Goal: Book appointment/travel/reservation

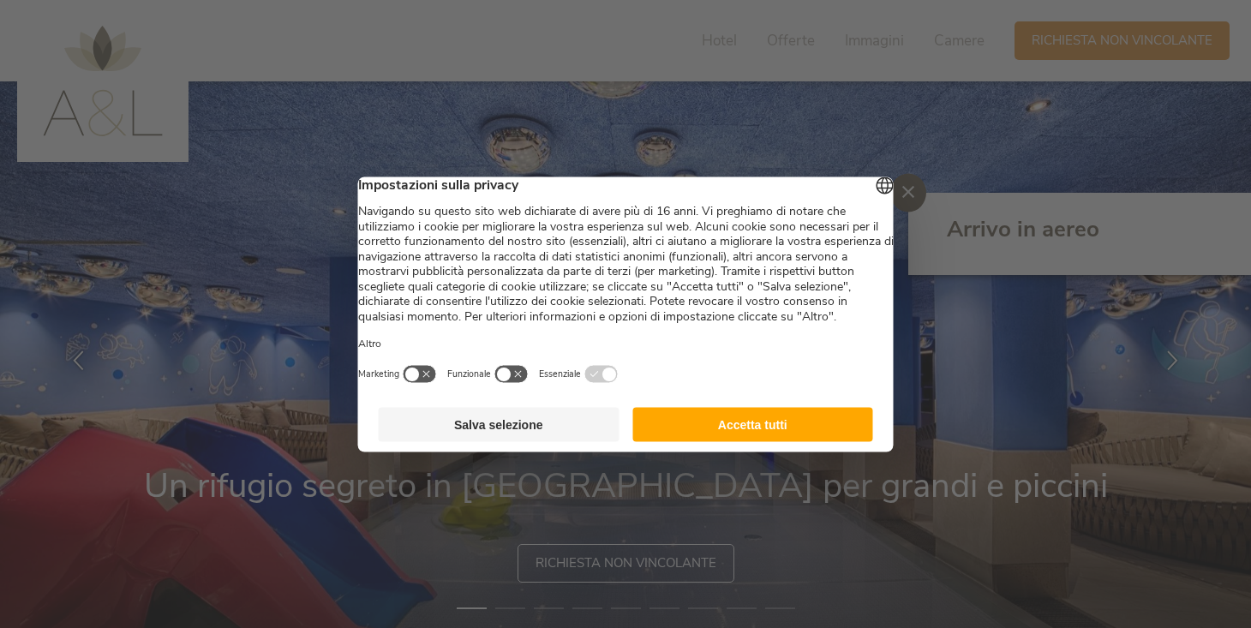
click at [752, 441] on button "Accetta tutti" at bounding box center [752, 424] width 241 height 34
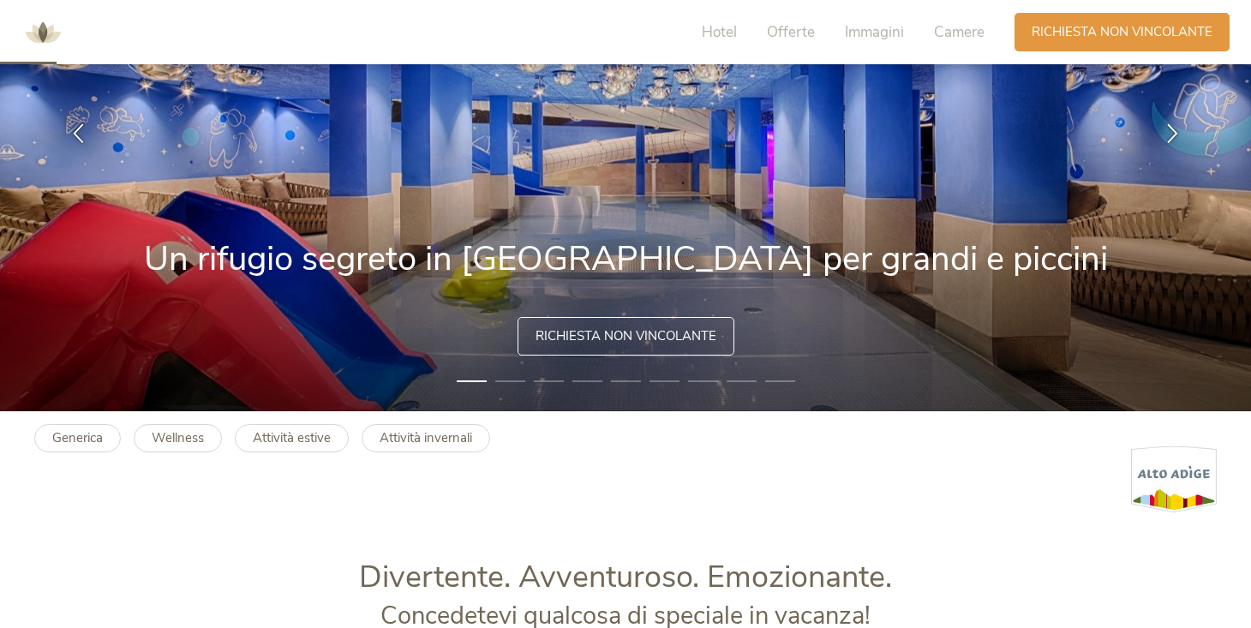
scroll to position [100, 0]
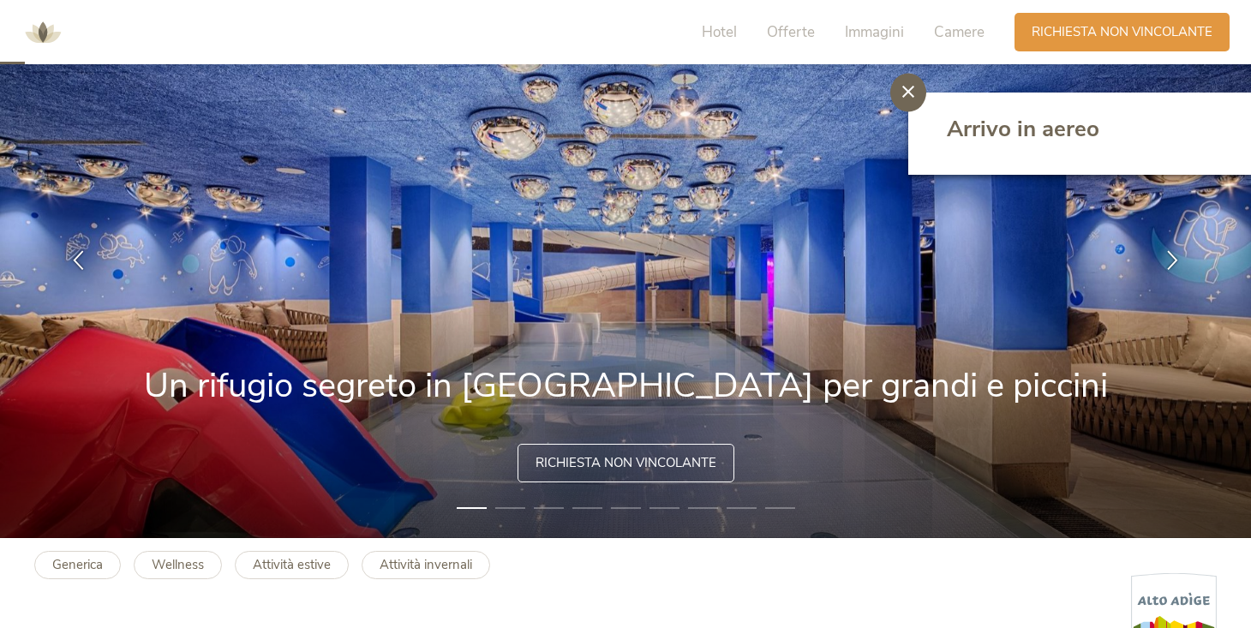
click at [907, 97] on icon at bounding box center [908, 92] width 12 height 12
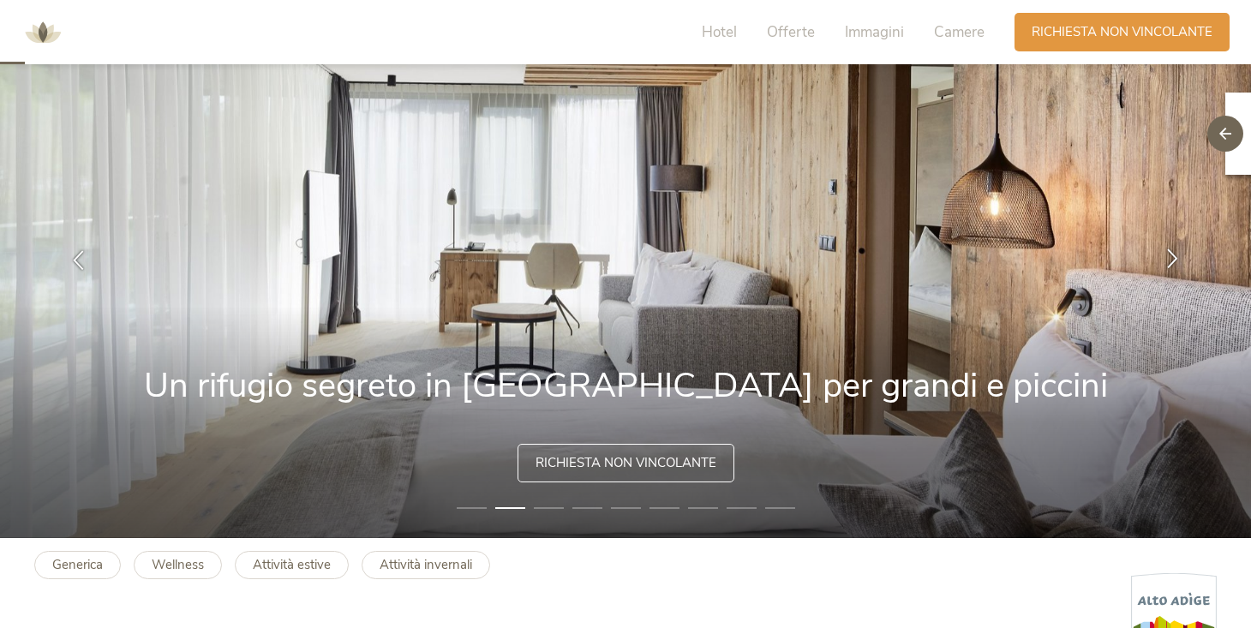
click at [1175, 256] on icon at bounding box center [1173, 258] width 20 height 20
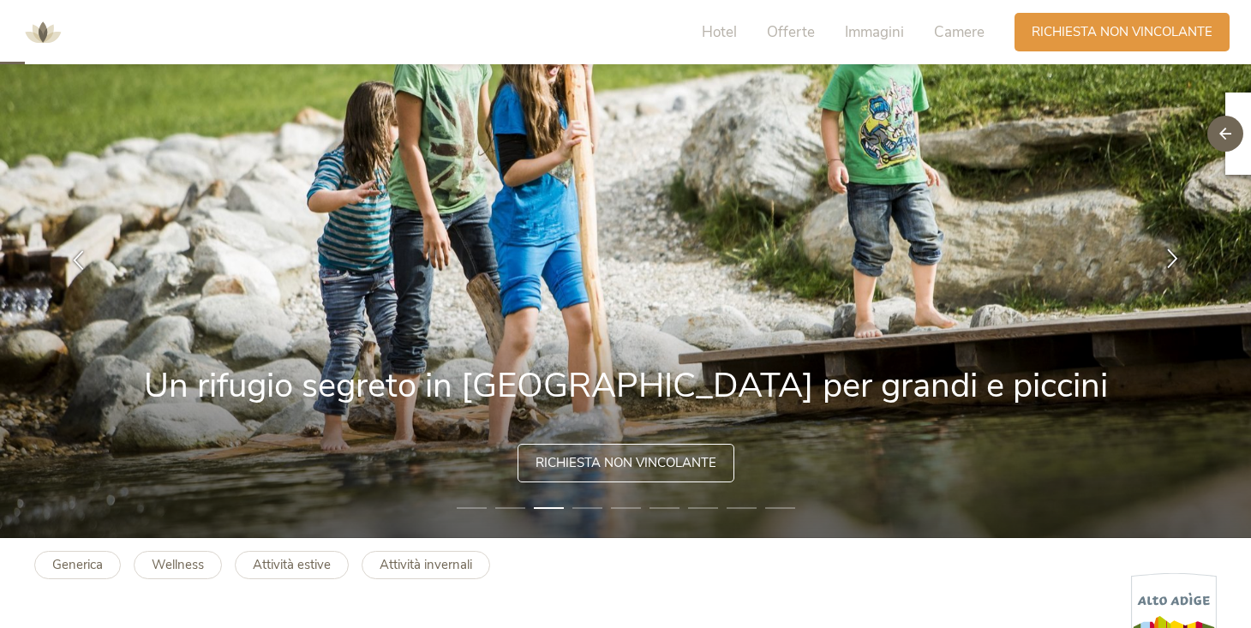
click at [1175, 256] on icon at bounding box center [1173, 258] width 20 height 20
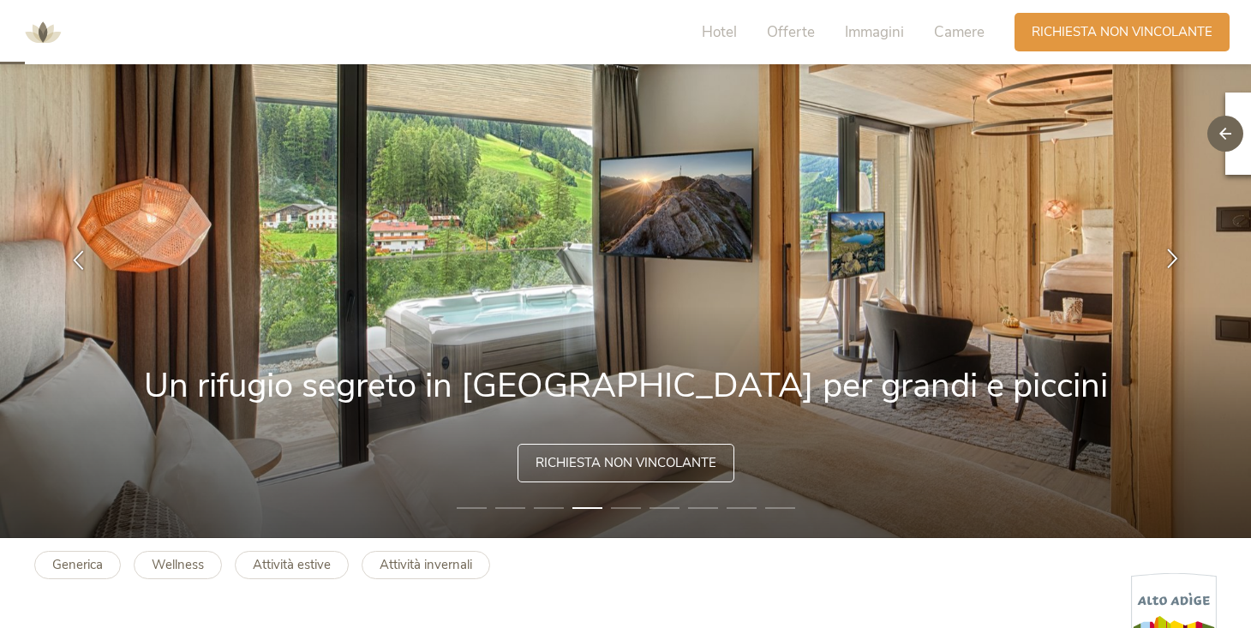
click at [1175, 258] on icon at bounding box center [1173, 258] width 20 height 20
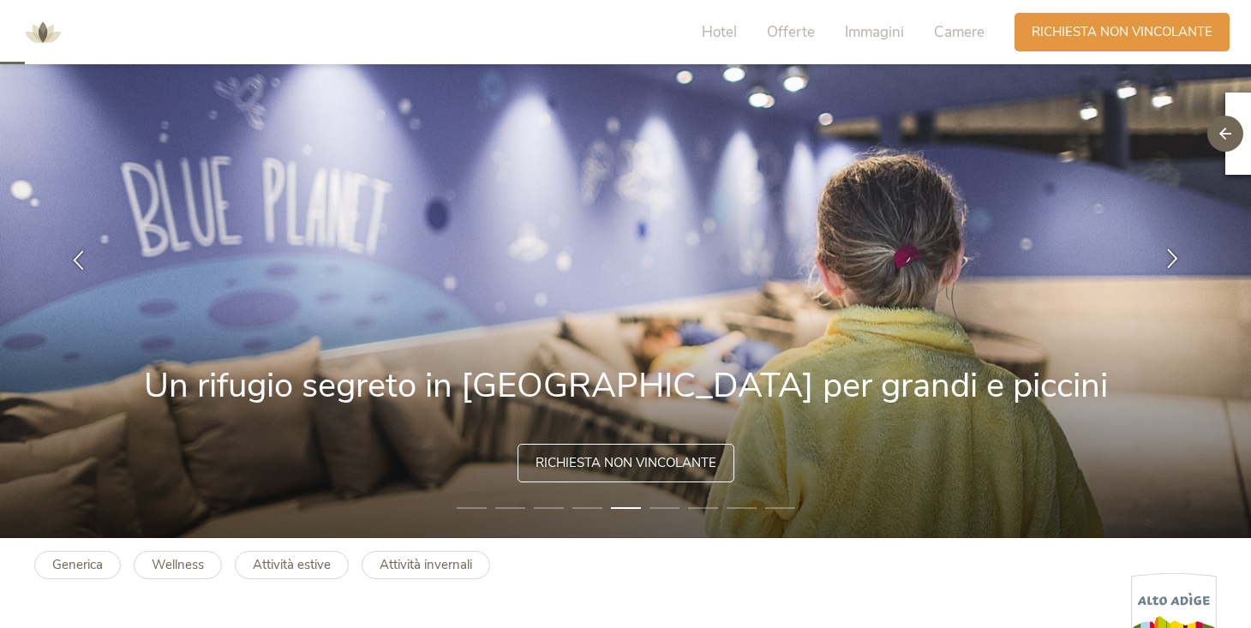
click at [1175, 258] on icon at bounding box center [1173, 258] width 20 height 20
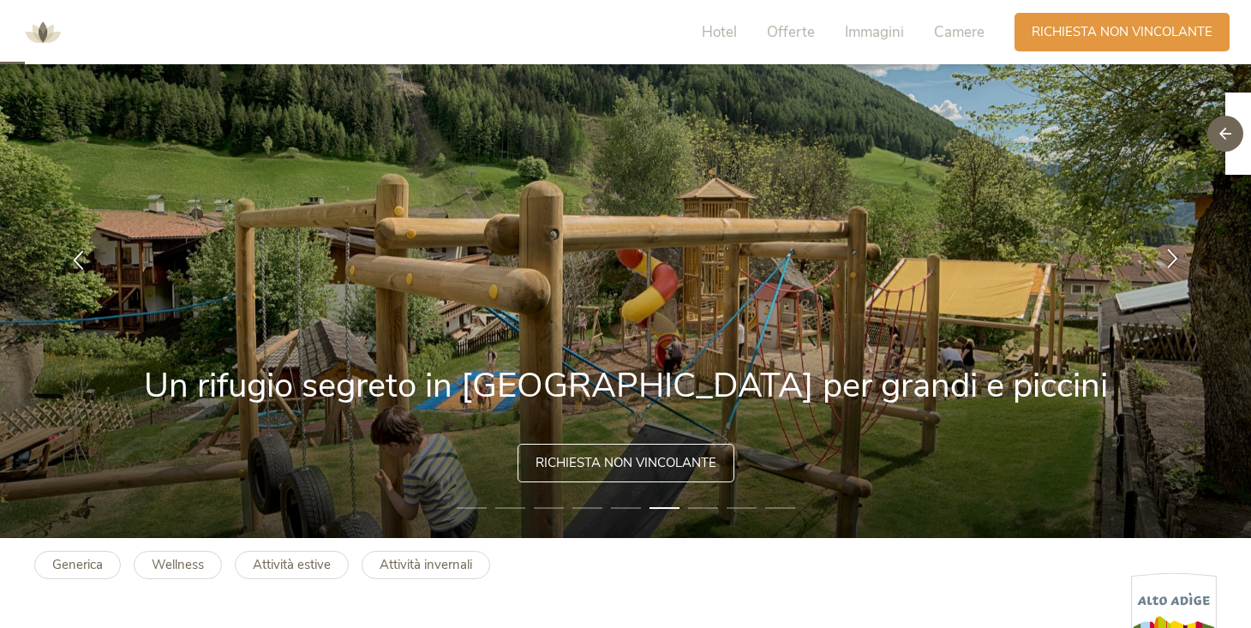
click at [1175, 258] on icon at bounding box center [1173, 258] width 20 height 20
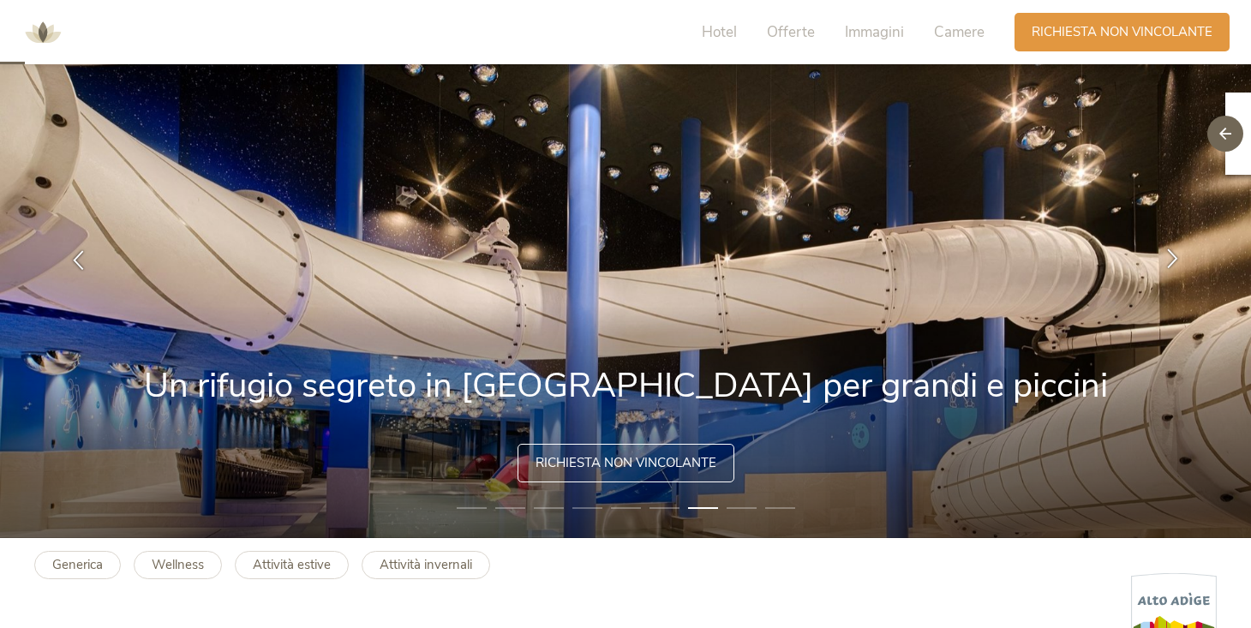
click at [1175, 258] on icon at bounding box center [1173, 258] width 20 height 20
click at [1175, 259] on icon at bounding box center [1173, 258] width 20 height 20
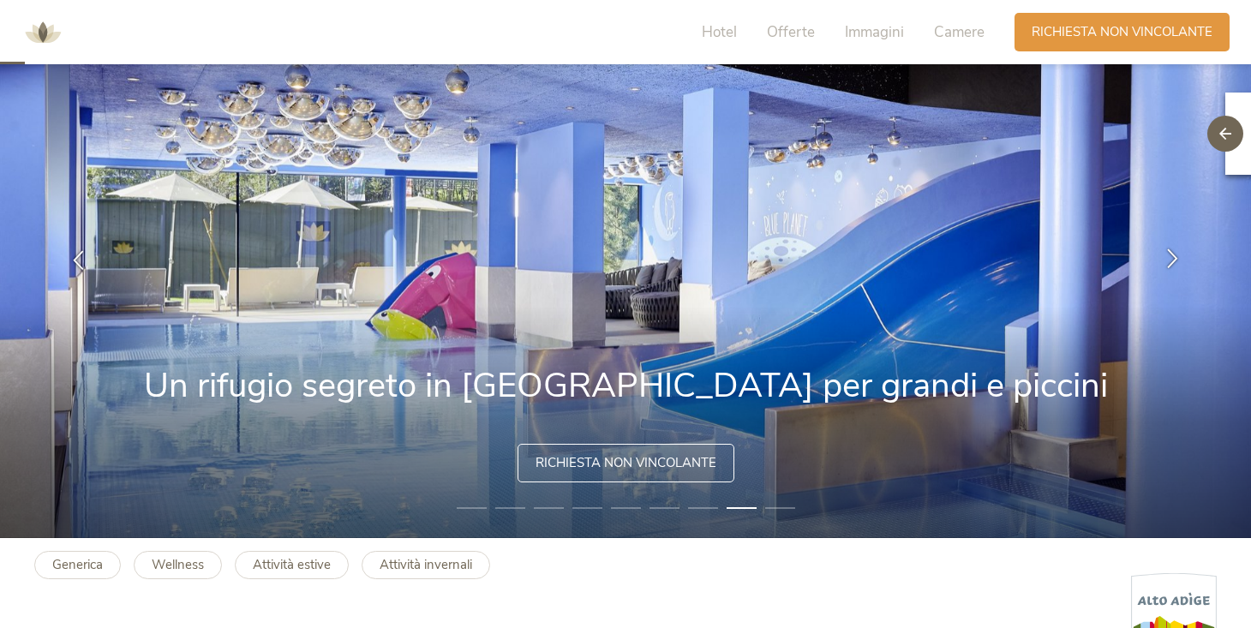
click at [1167, 255] on icon at bounding box center [1173, 258] width 20 height 20
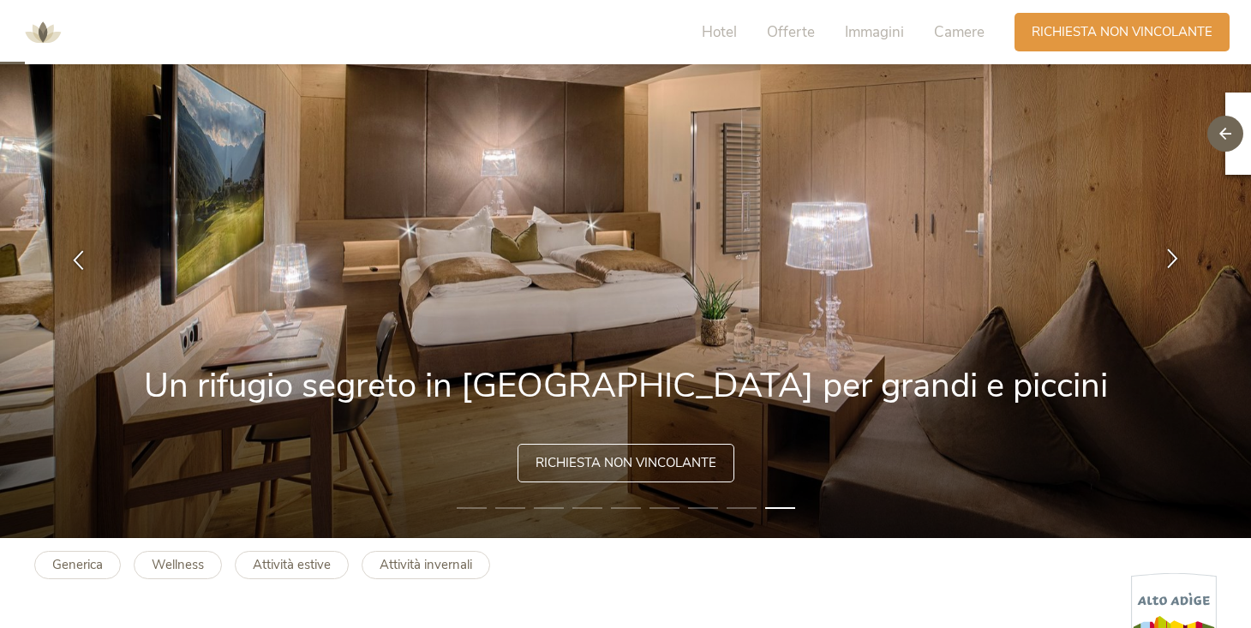
click at [1166, 256] on icon at bounding box center [1173, 258] width 20 height 20
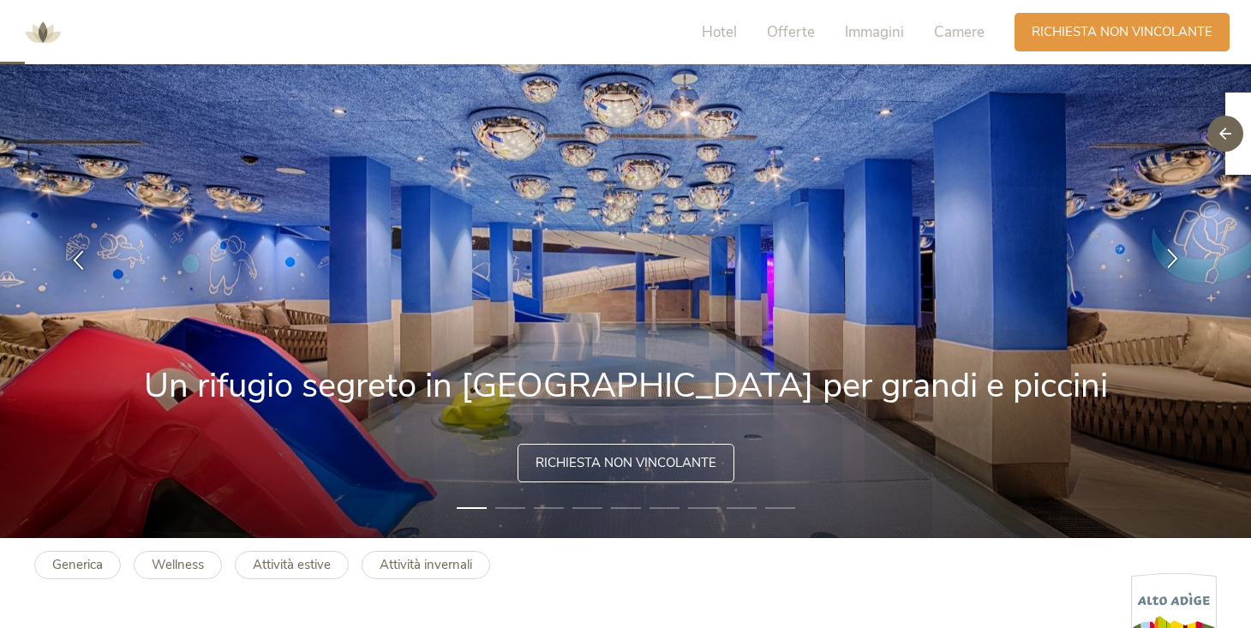
click at [1164, 256] on icon at bounding box center [1173, 258] width 20 height 20
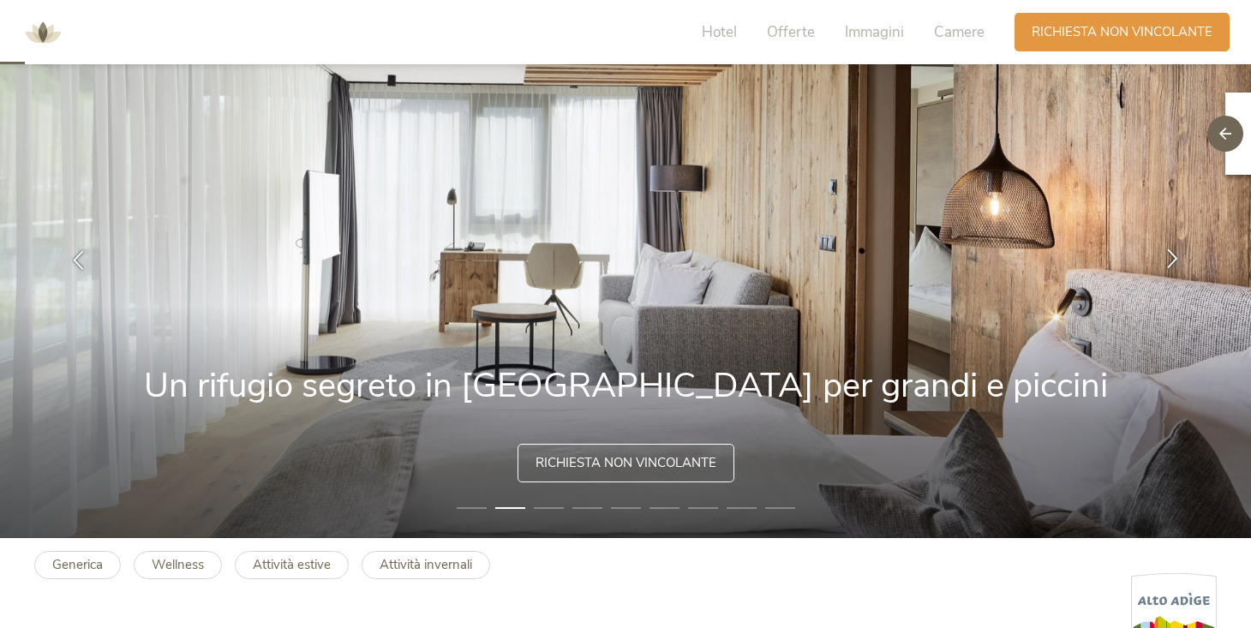
click at [1164, 256] on icon at bounding box center [1173, 258] width 20 height 20
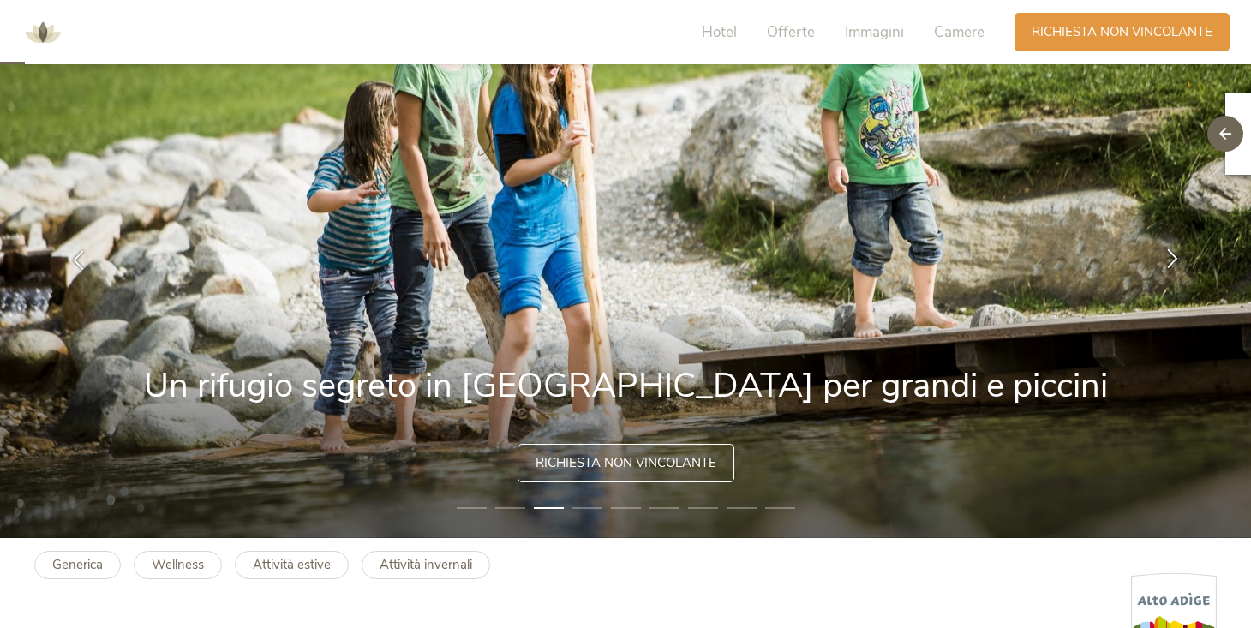
click at [1186, 256] on div at bounding box center [1173, 260] width 54 height 54
click at [1169, 265] on icon at bounding box center [1173, 258] width 20 height 20
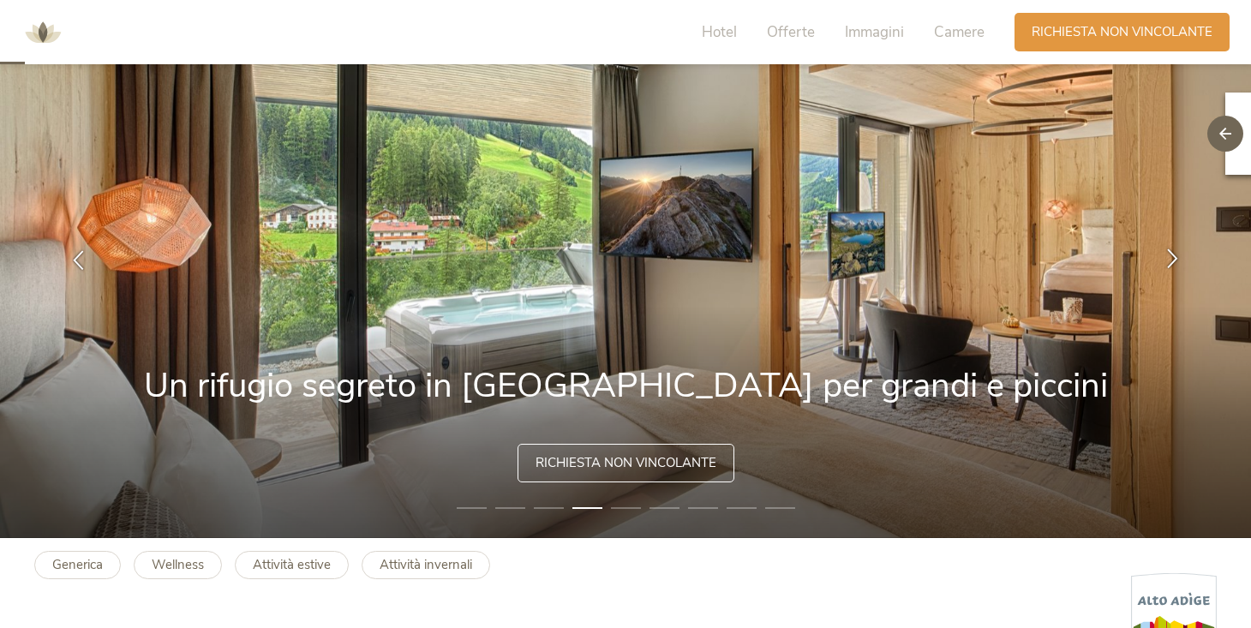
click at [1169, 263] on icon at bounding box center [1173, 258] width 20 height 20
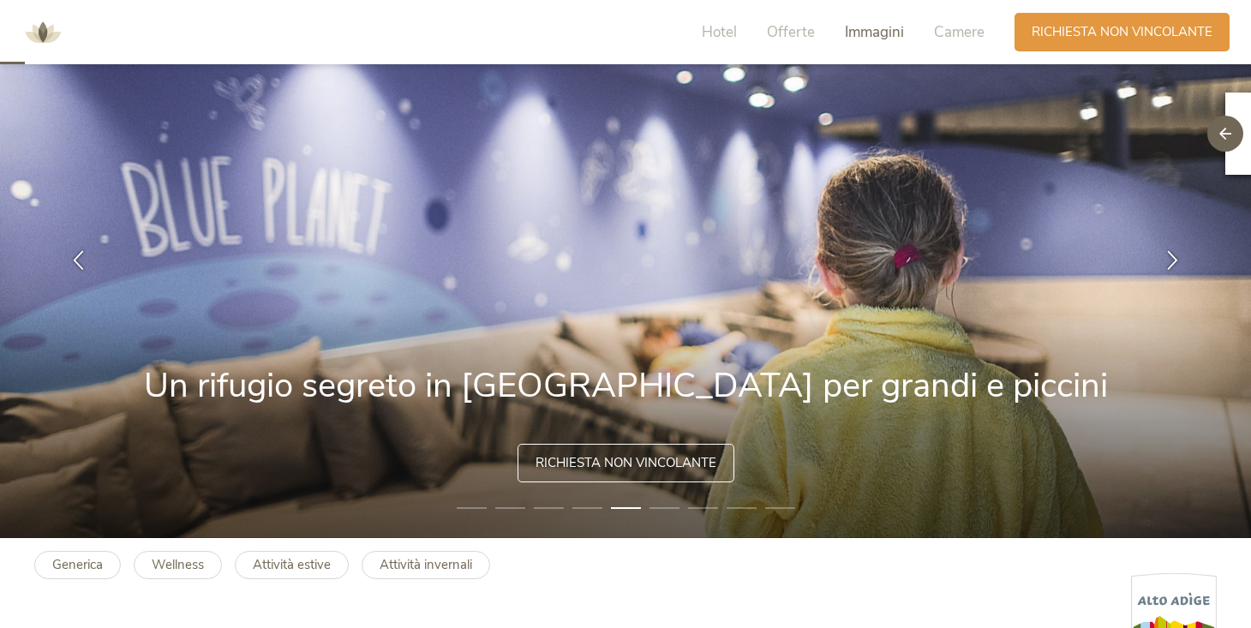
click at [886, 35] on span "Immagini" at bounding box center [874, 32] width 59 height 20
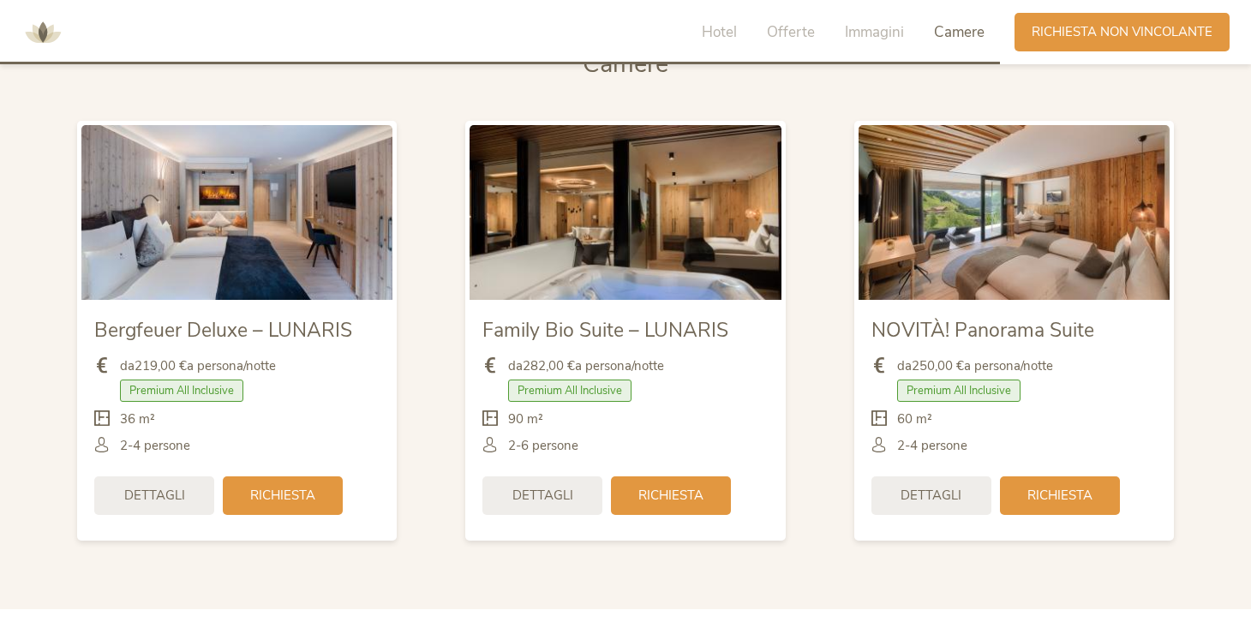
scroll to position [4035, 0]
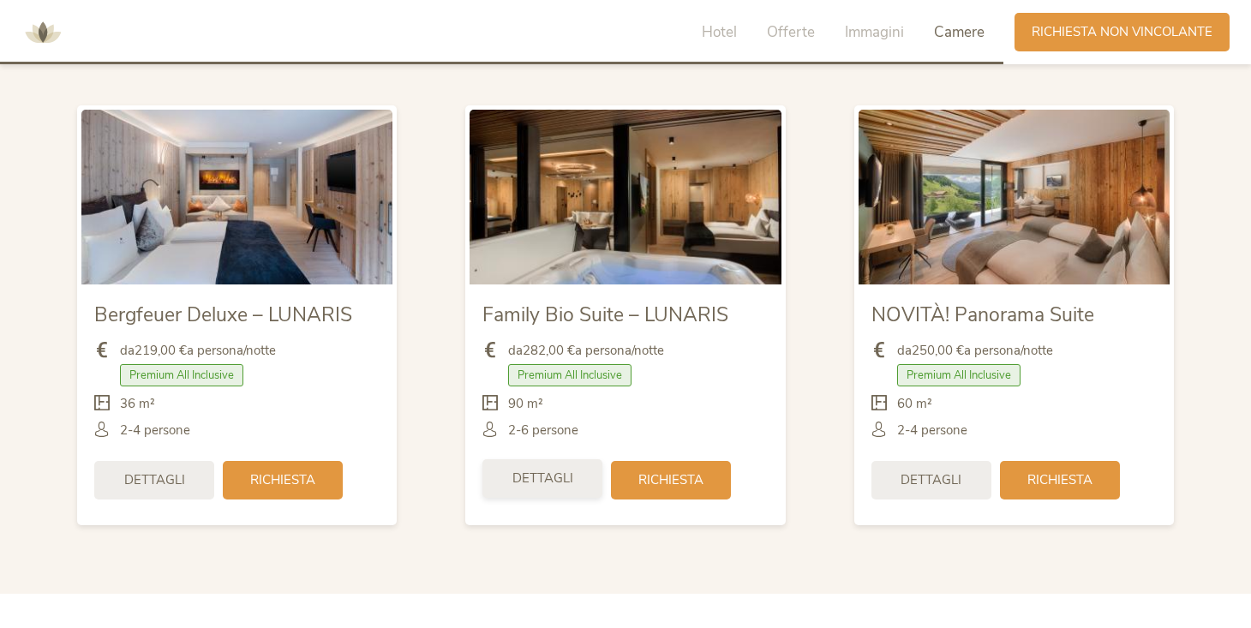
click at [530, 480] on span "Dettagli" at bounding box center [542, 479] width 61 height 18
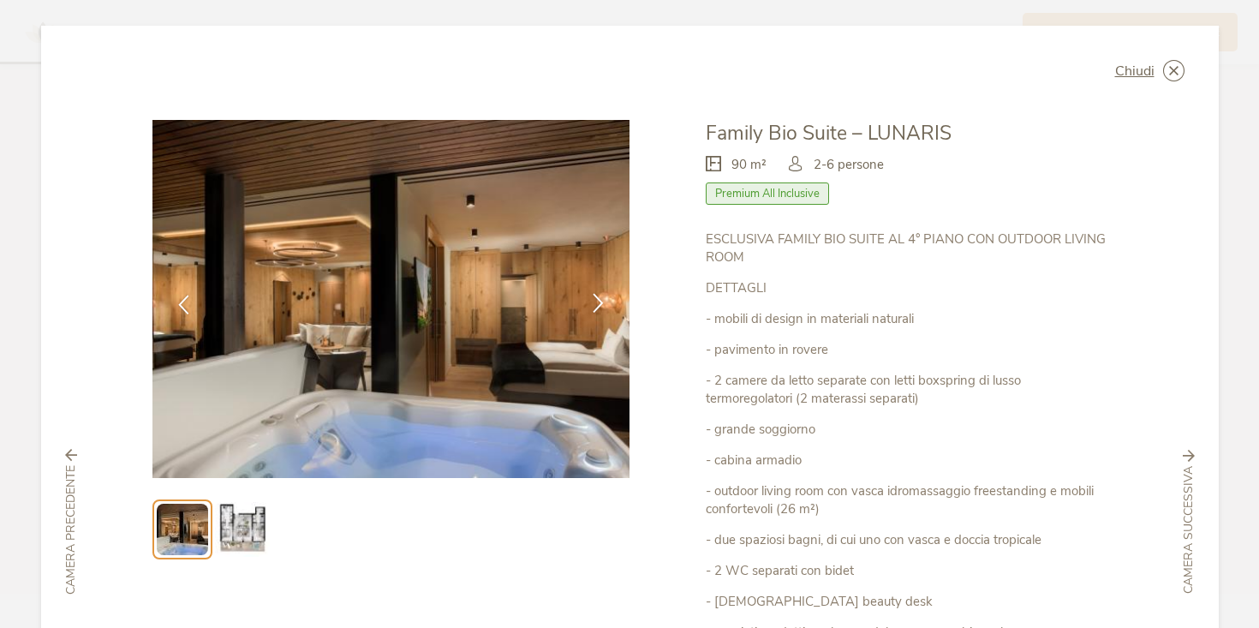
click at [590, 308] on icon at bounding box center [599, 303] width 20 height 20
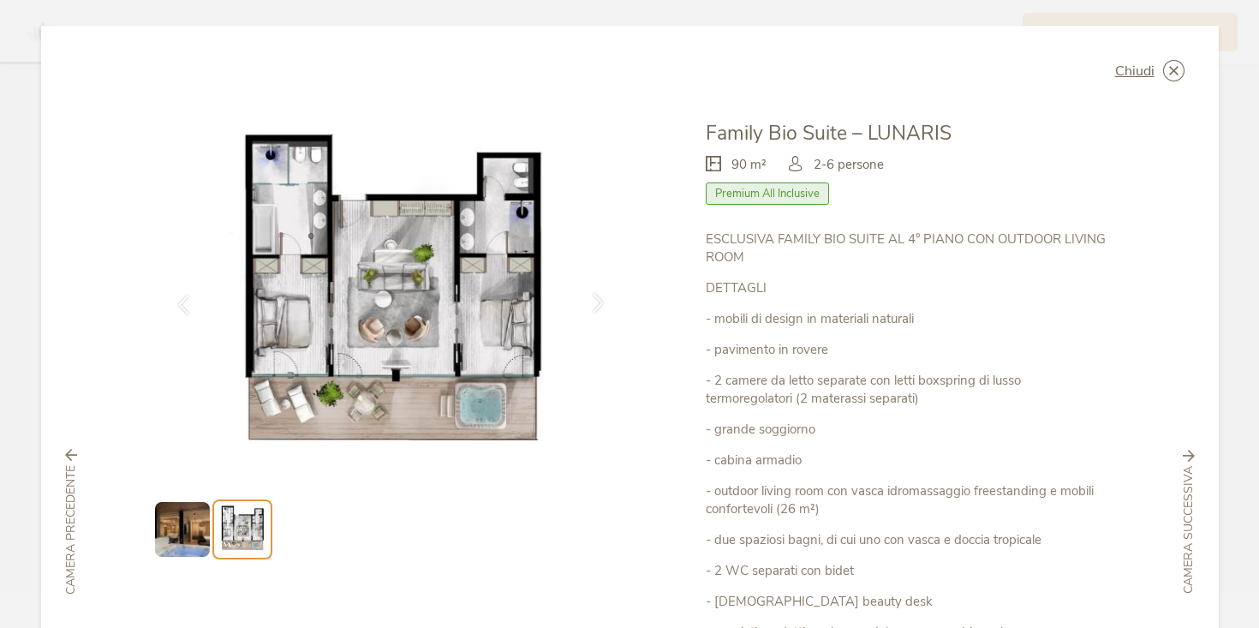
click at [589, 304] on icon at bounding box center [599, 303] width 20 height 20
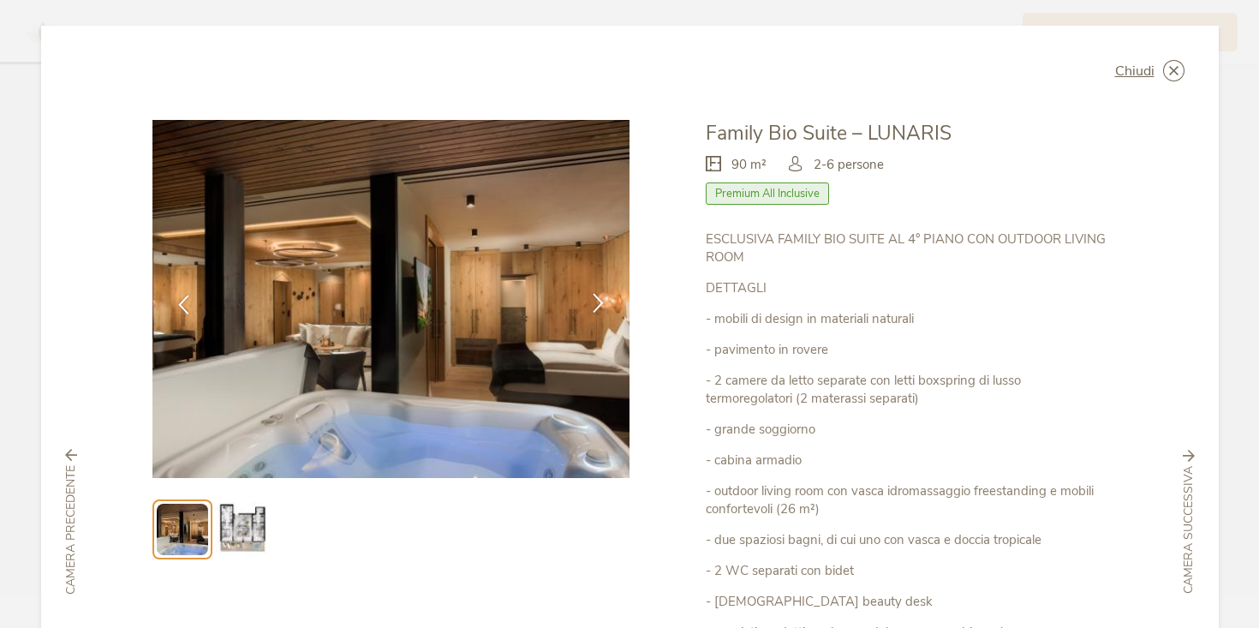
click at [594, 308] on icon at bounding box center [599, 303] width 20 height 20
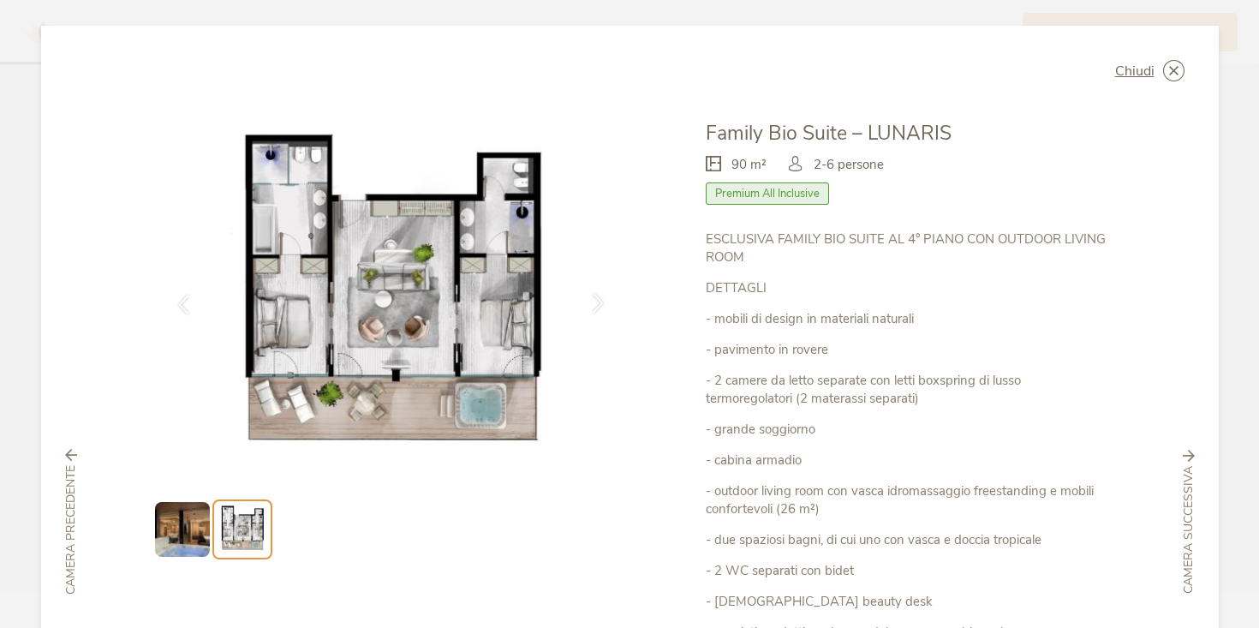
click at [596, 308] on icon at bounding box center [599, 303] width 20 height 20
click at [597, 304] on icon at bounding box center [599, 303] width 20 height 20
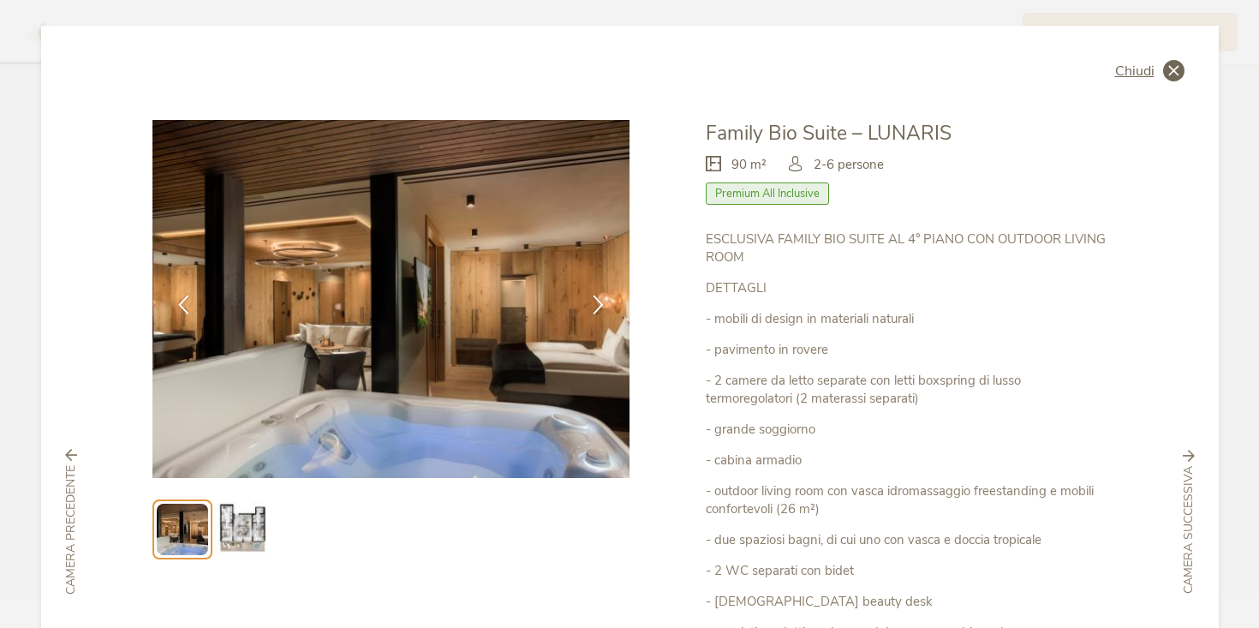
click at [1176, 75] on icon at bounding box center [1173, 70] width 21 height 21
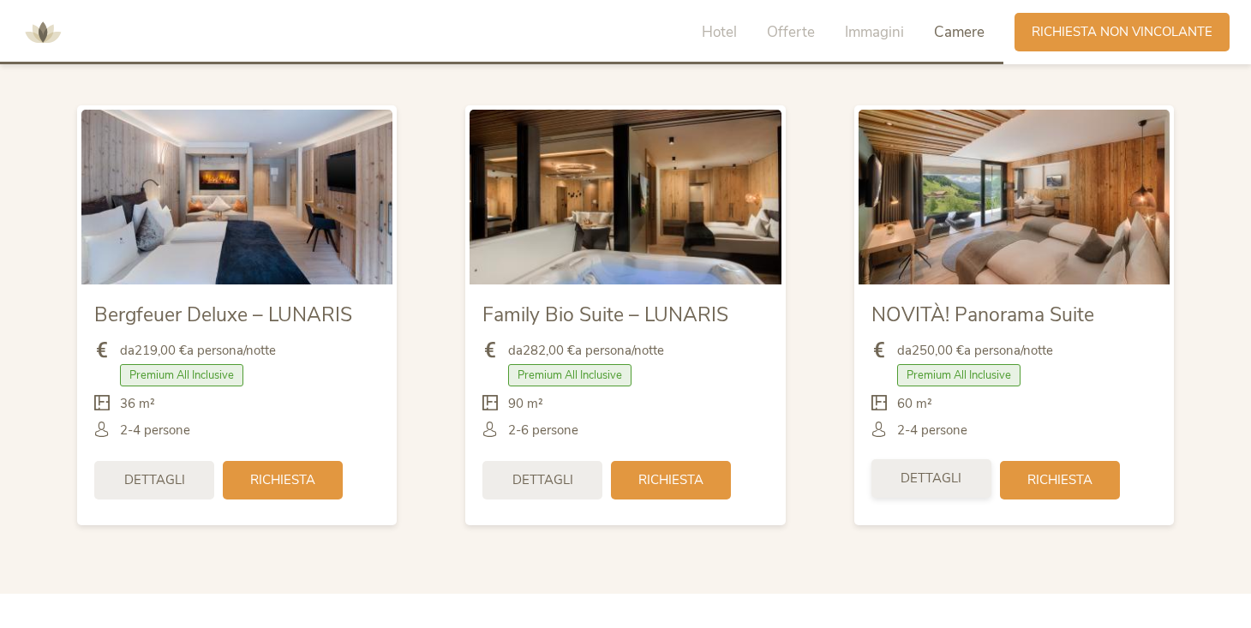
click at [939, 479] on span "Dettagli" at bounding box center [930, 479] width 61 height 18
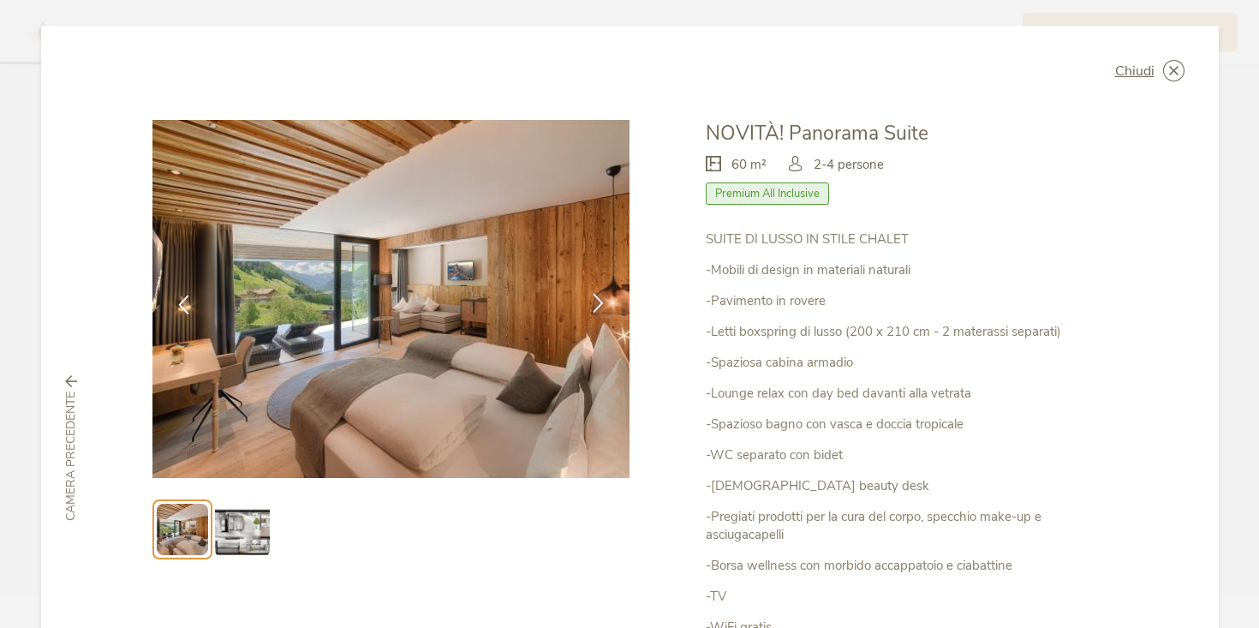
click at [598, 300] on icon at bounding box center [599, 303] width 20 height 20
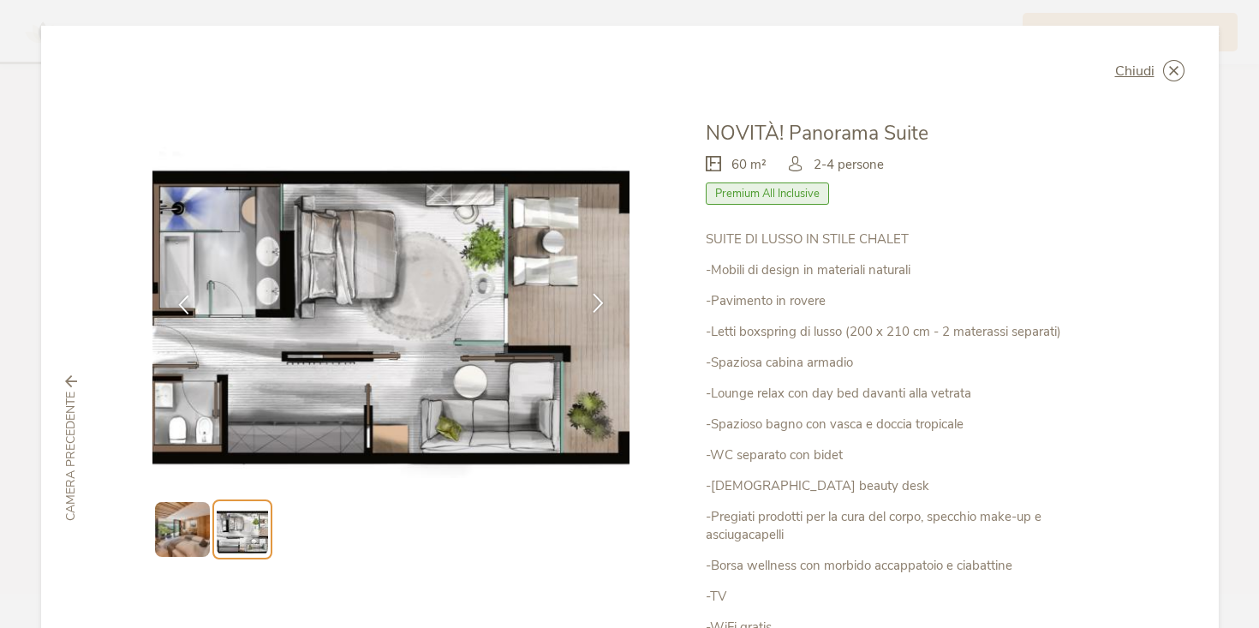
click at [598, 300] on icon at bounding box center [599, 303] width 20 height 20
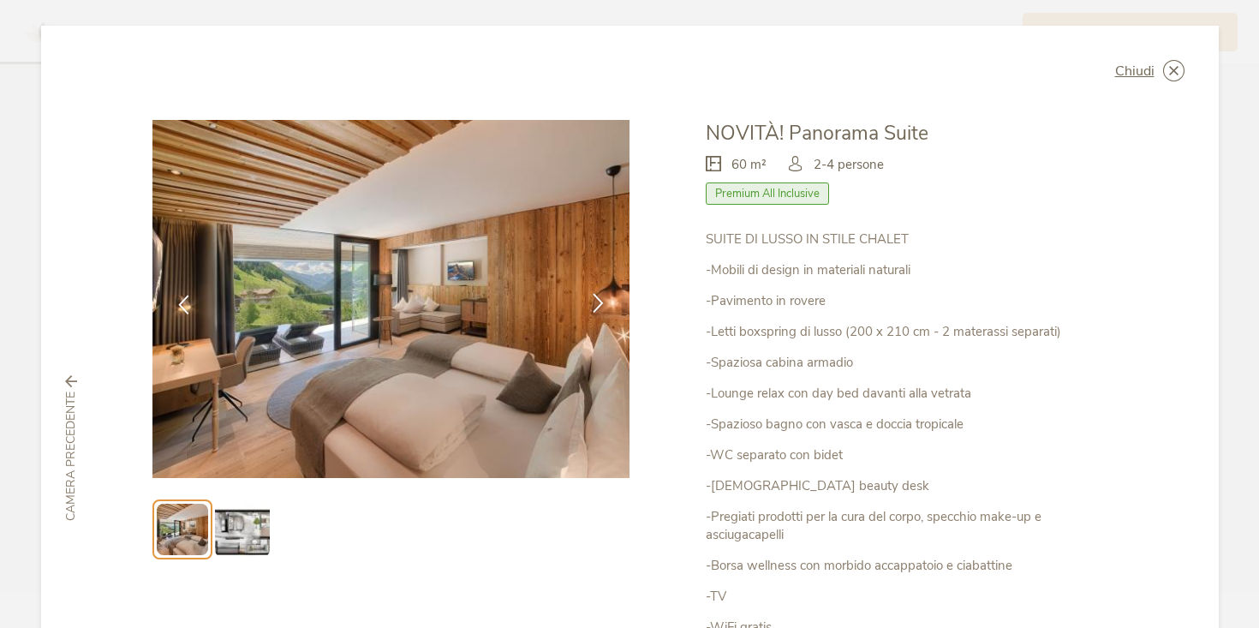
click at [595, 301] on icon at bounding box center [599, 303] width 20 height 20
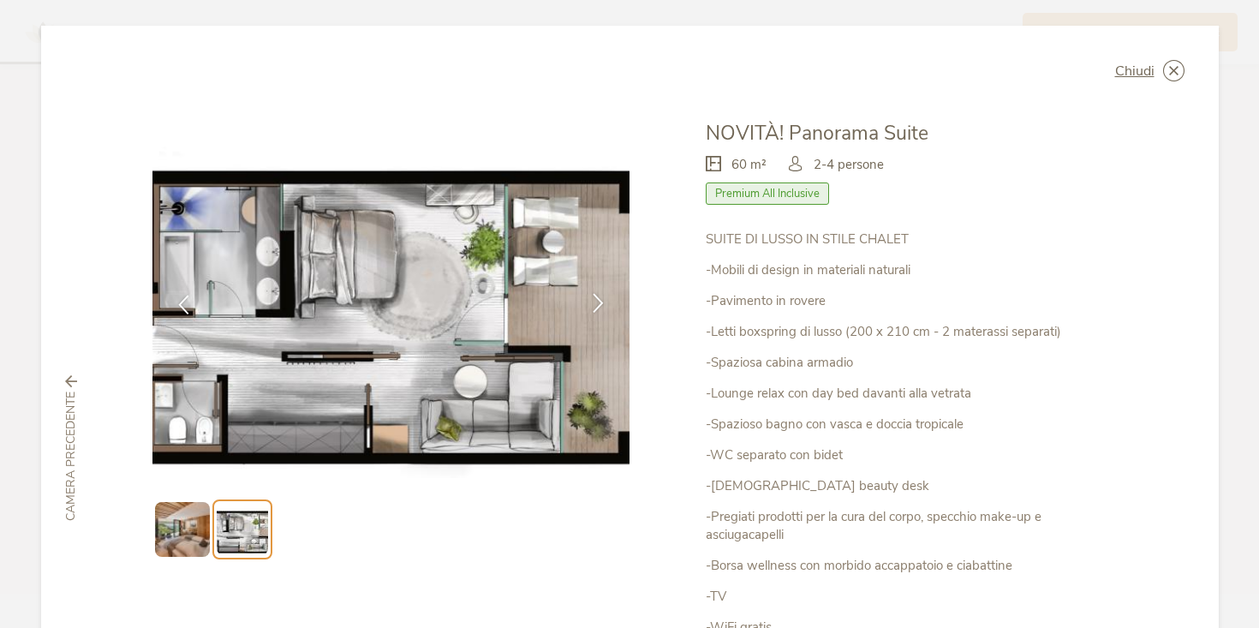
click at [595, 301] on icon at bounding box center [599, 303] width 20 height 20
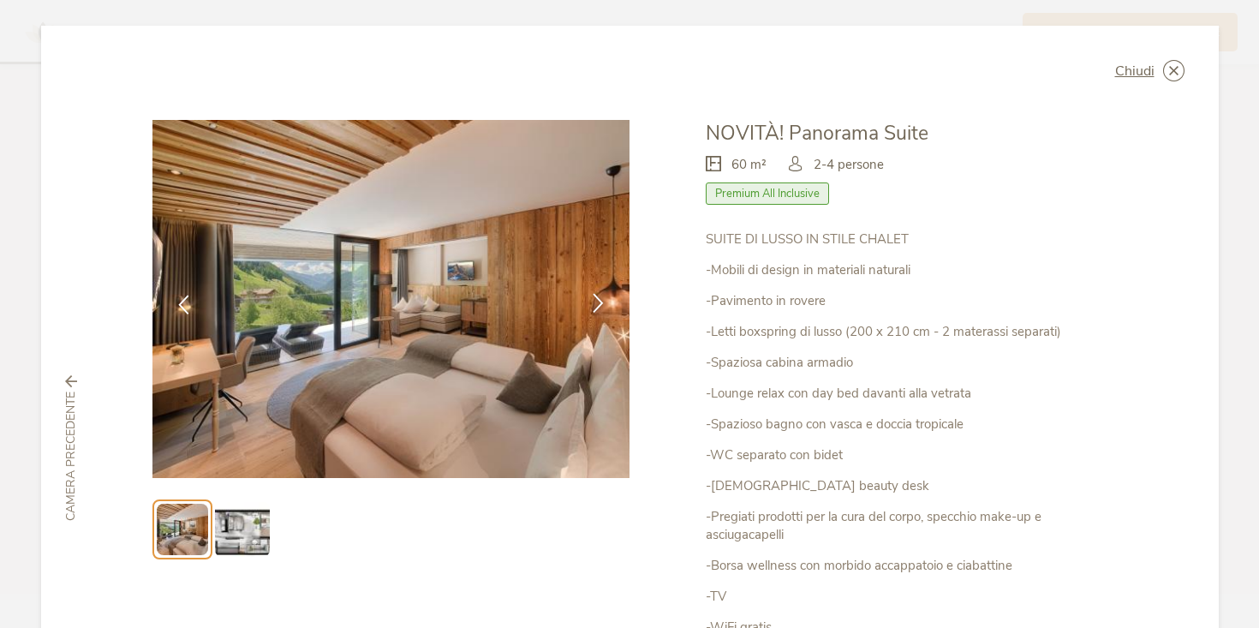
click at [595, 301] on icon at bounding box center [599, 303] width 20 height 20
click at [1163, 75] on icon at bounding box center [1173, 70] width 21 height 21
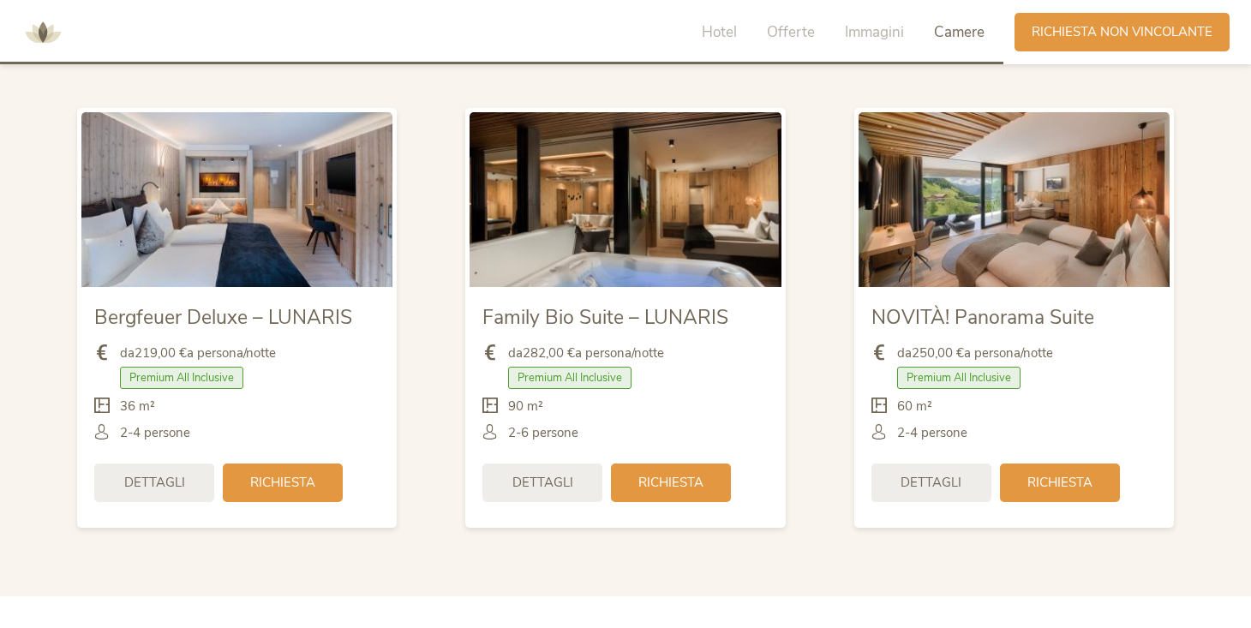
scroll to position [4031, 0]
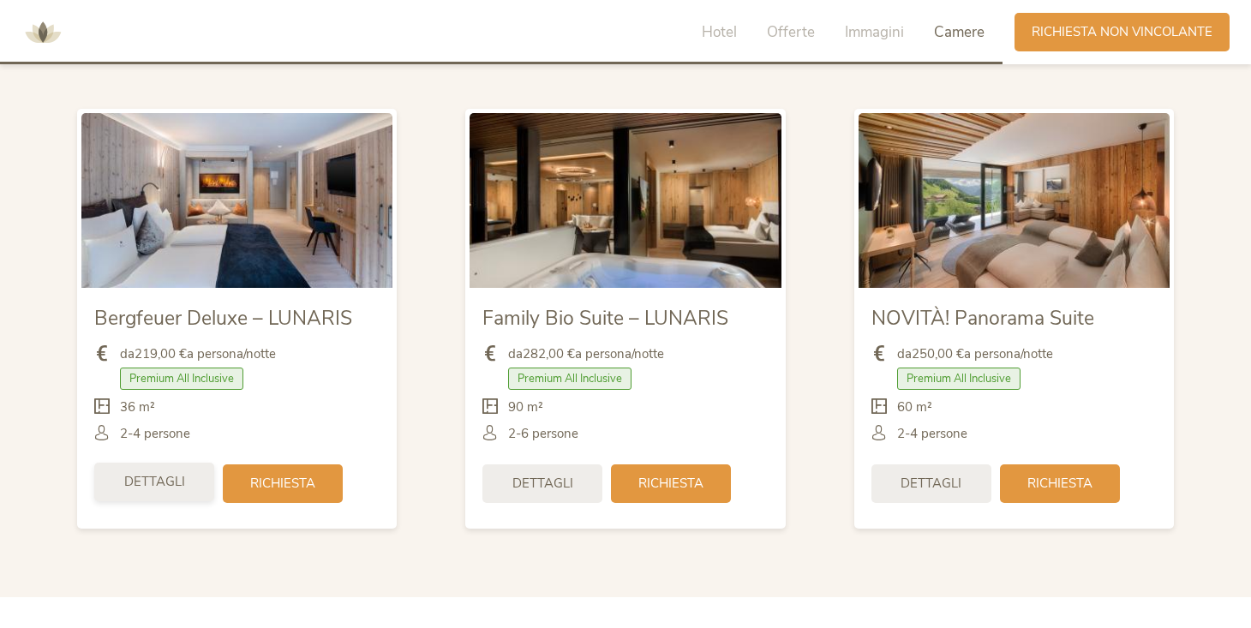
click at [141, 488] on span "Dettagli" at bounding box center [154, 482] width 61 height 18
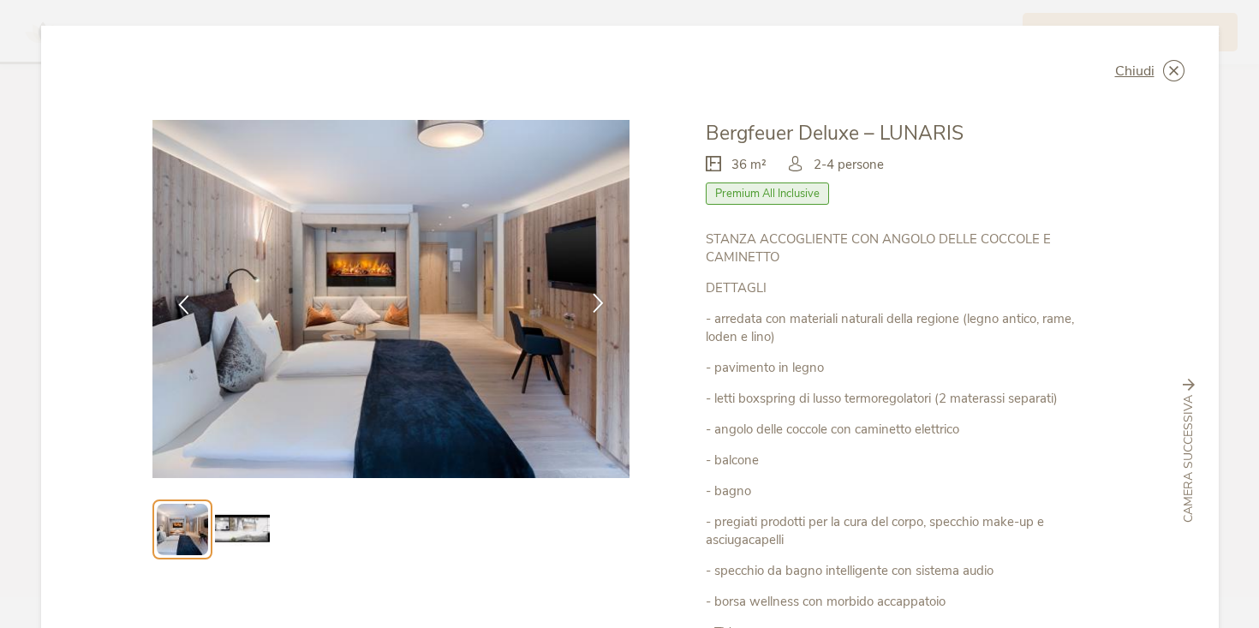
click at [589, 297] on icon at bounding box center [599, 303] width 20 height 20
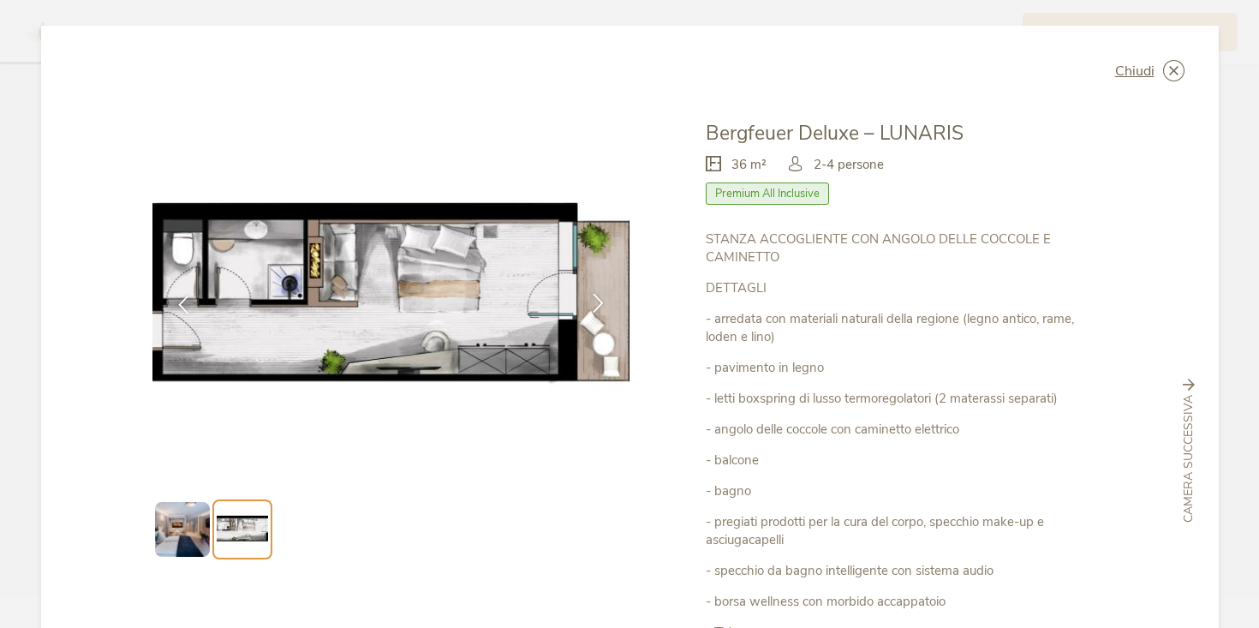
click at [593, 296] on icon at bounding box center [599, 303] width 20 height 20
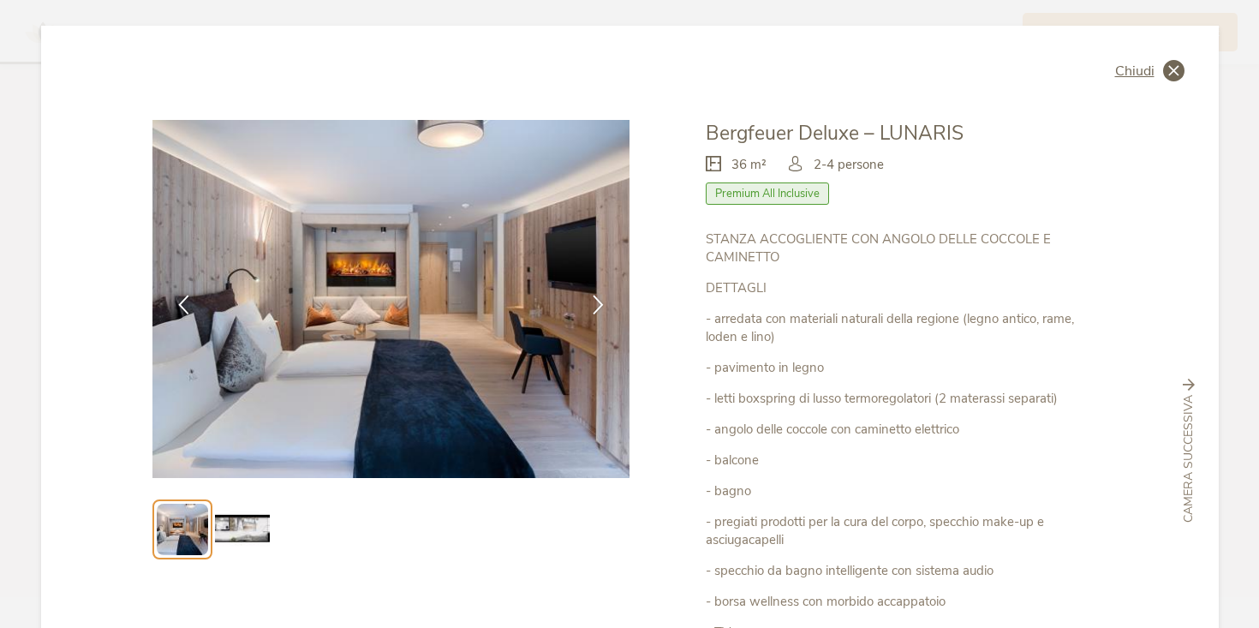
click at [1163, 67] on icon at bounding box center [1173, 70] width 21 height 21
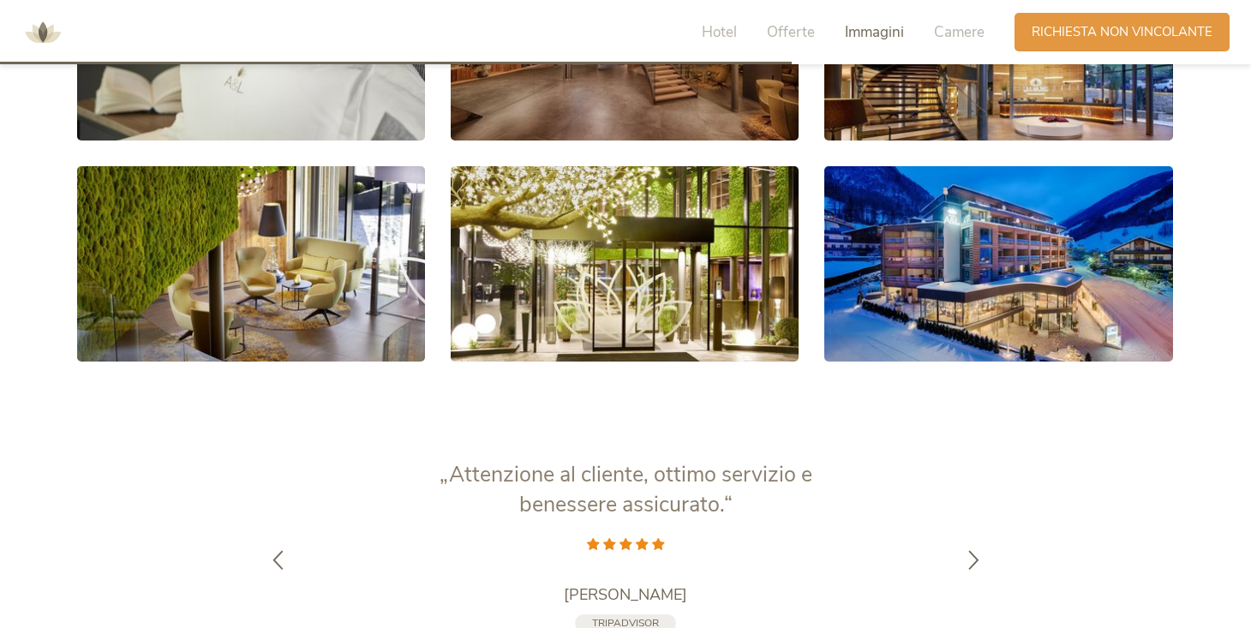
scroll to position [3184, 0]
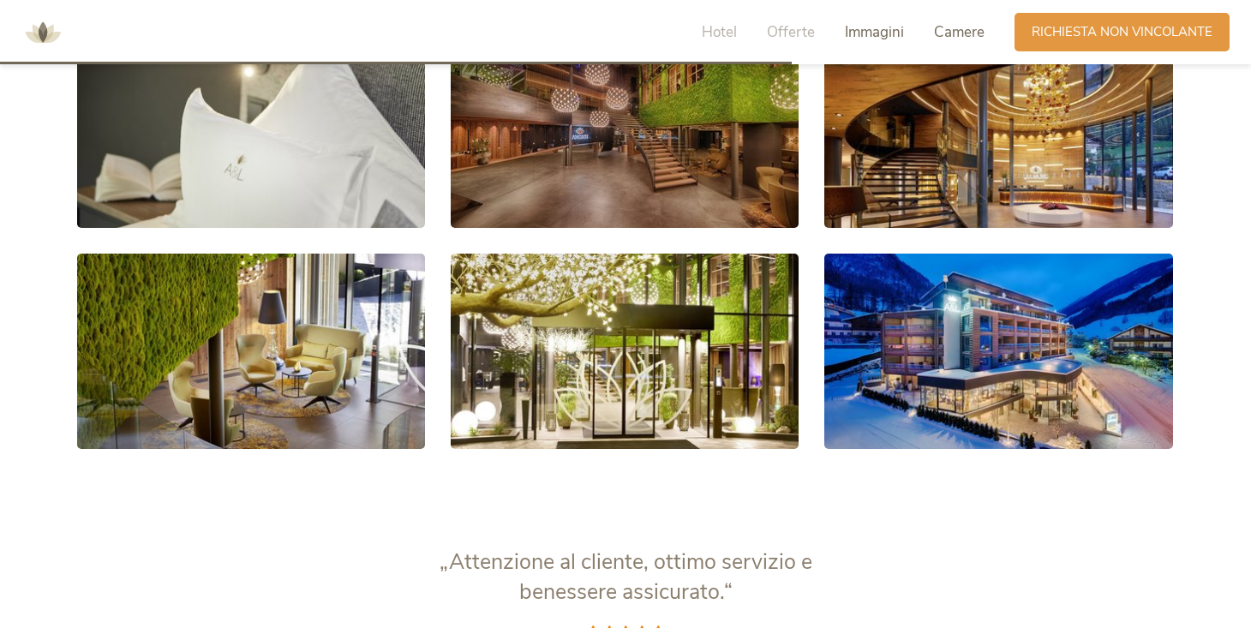
click at [958, 32] on span "Camere" at bounding box center [959, 32] width 51 height 20
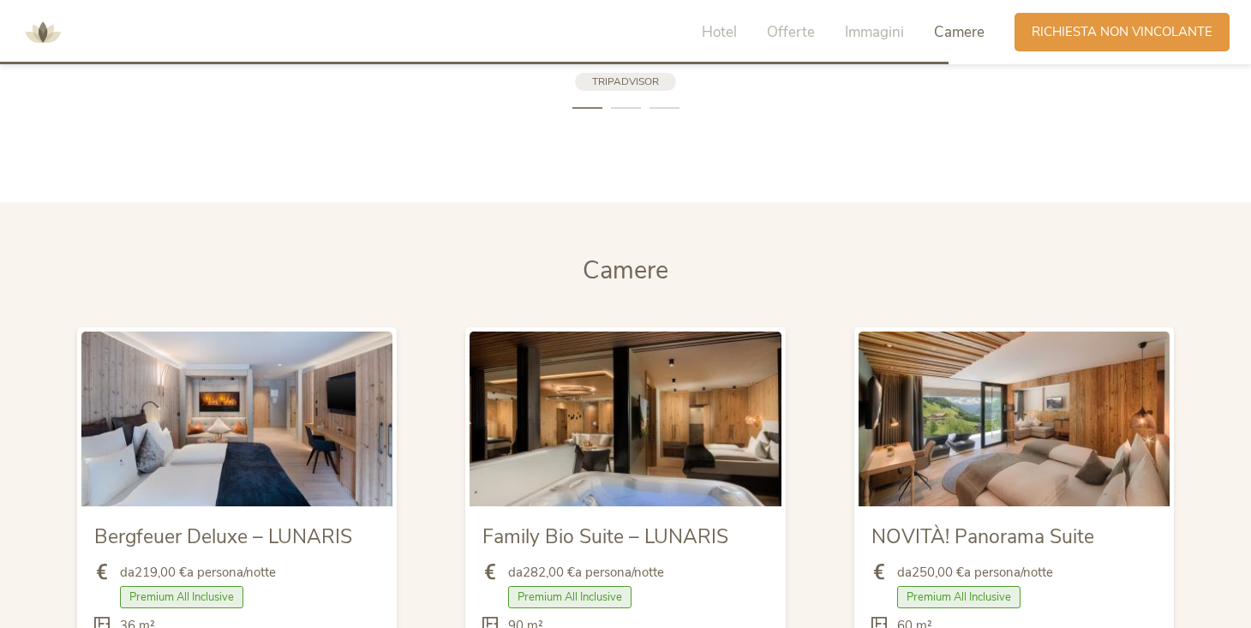
scroll to position [3806, 0]
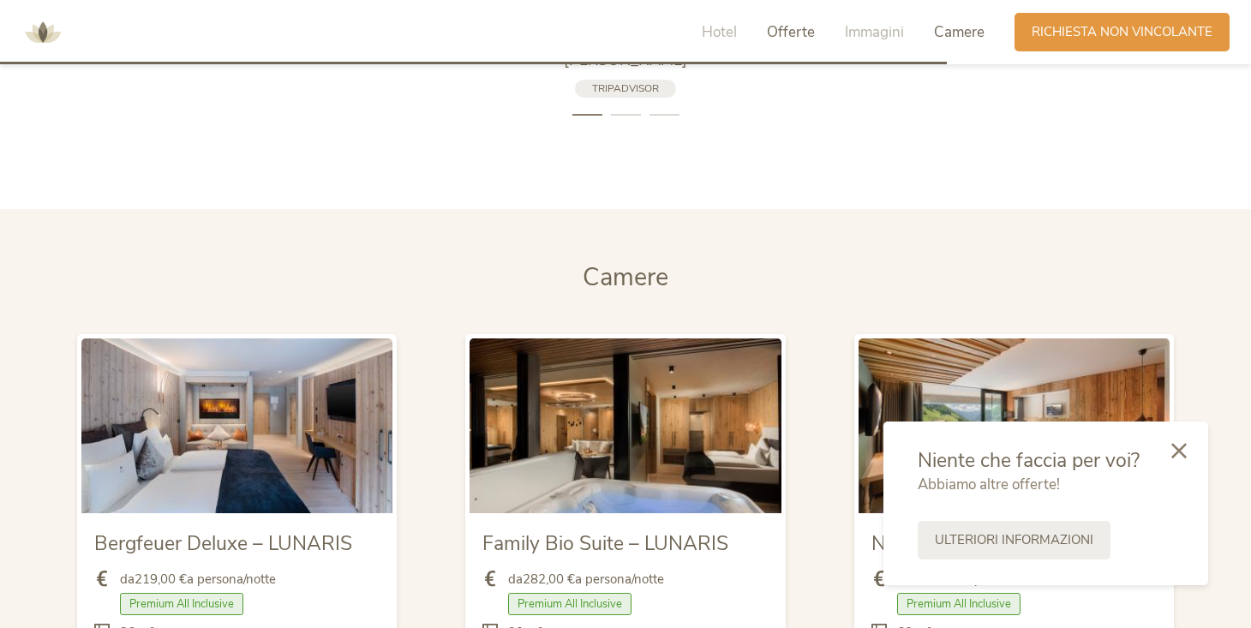
click at [782, 34] on span "Offerte" at bounding box center [791, 32] width 48 height 20
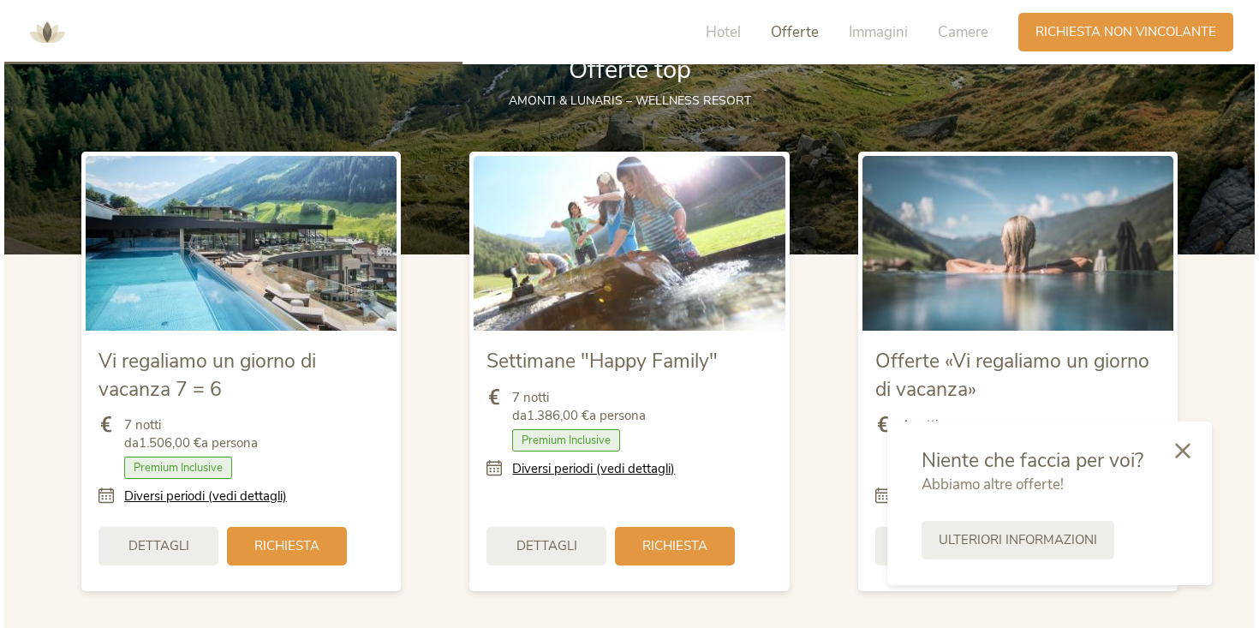
scroll to position [1934, 0]
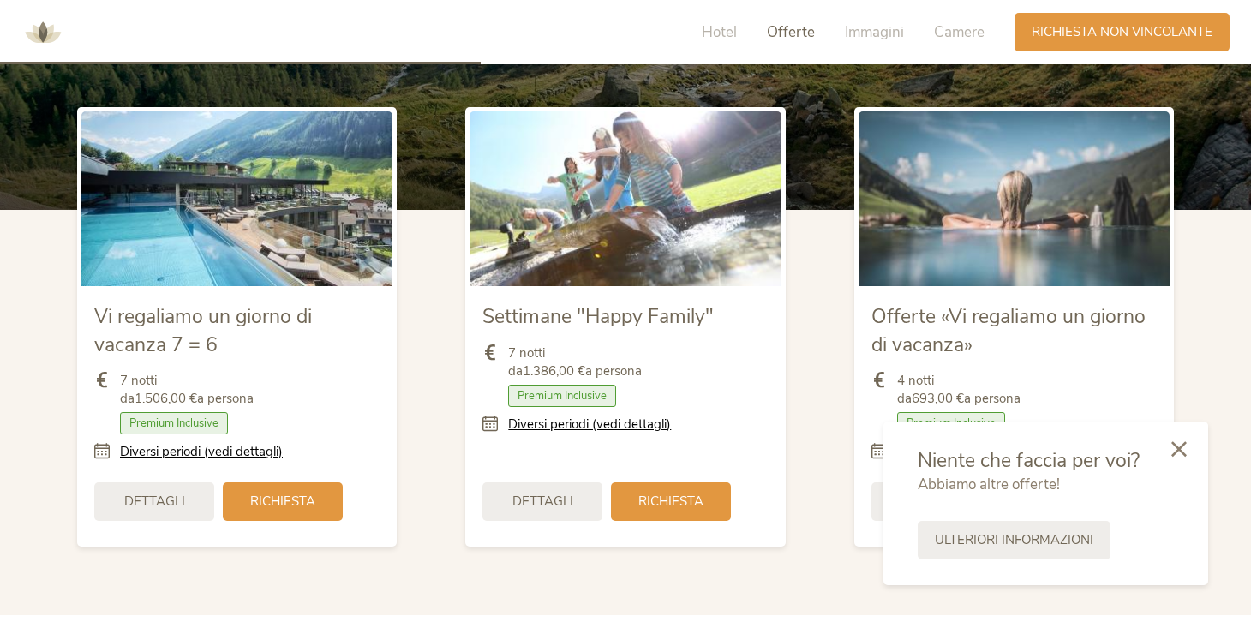
click at [1177, 447] on icon at bounding box center [1178, 448] width 15 height 15
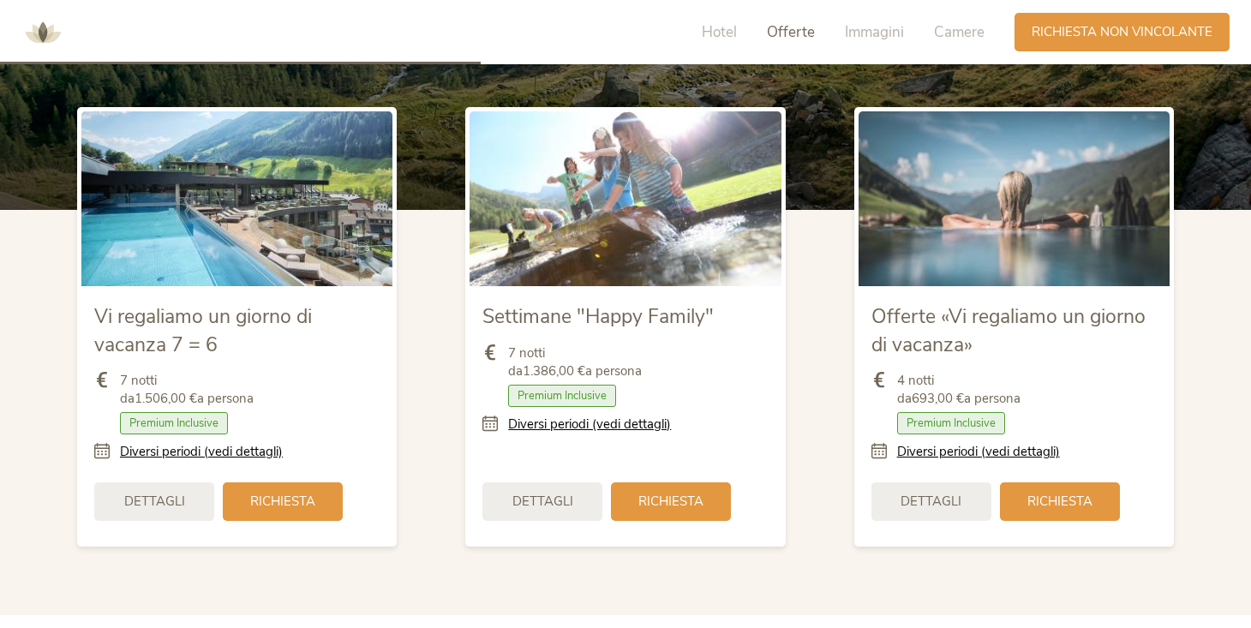
click at [945, 426] on span "Premium Inclusive" at bounding box center [951, 423] width 108 height 22
click at [932, 497] on span "Dettagli" at bounding box center [930, 500] width 61 height 18
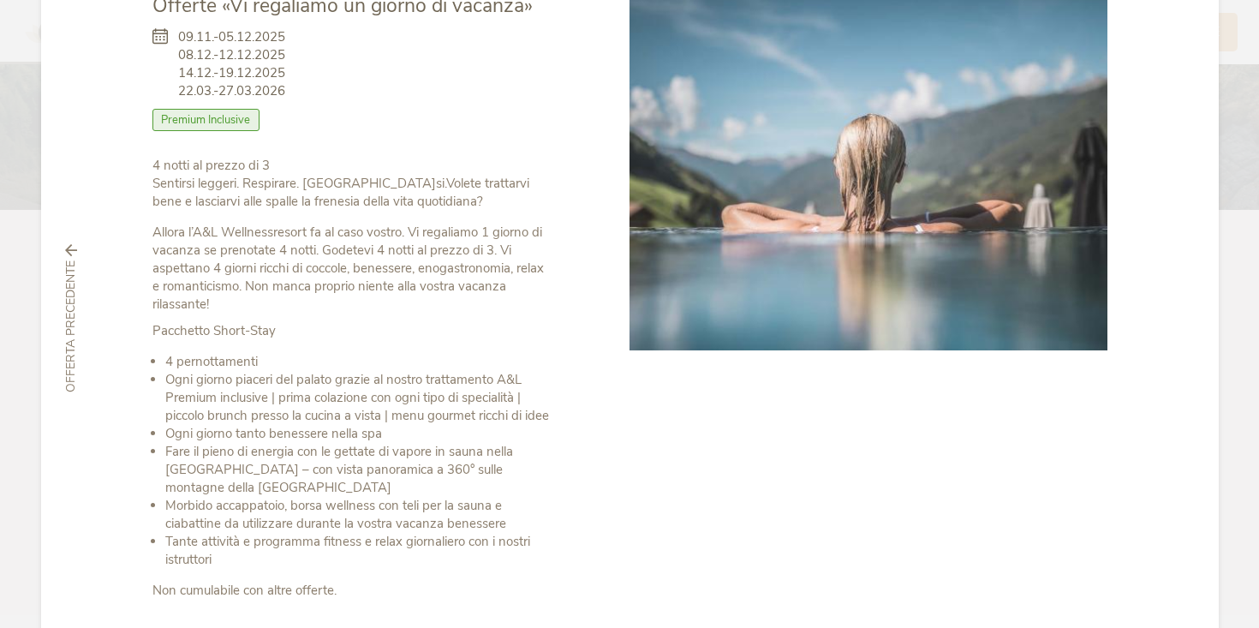
scroll to position [265, 0]
